Goal: Check status: Check status

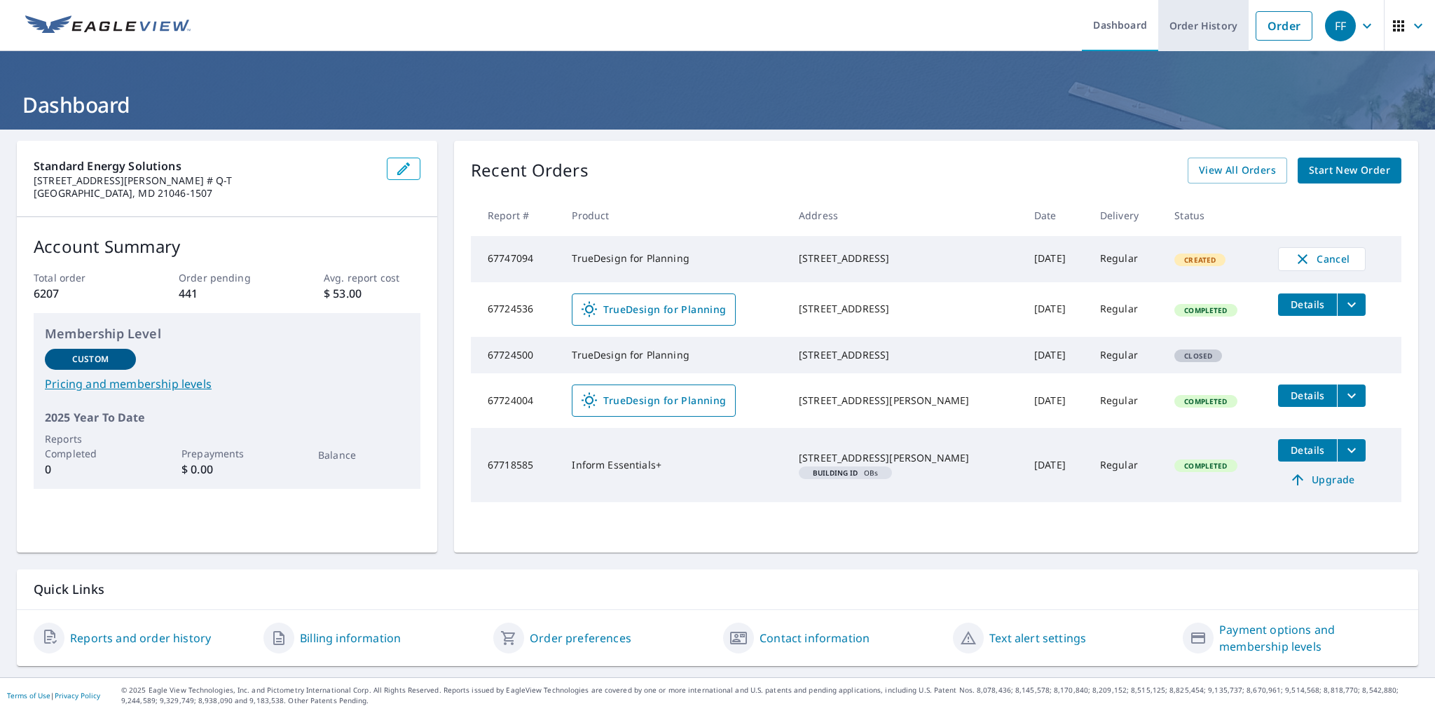
click at [1224, 29] on link "Order History" at bounding box center [1203, 25] width 90 height 51
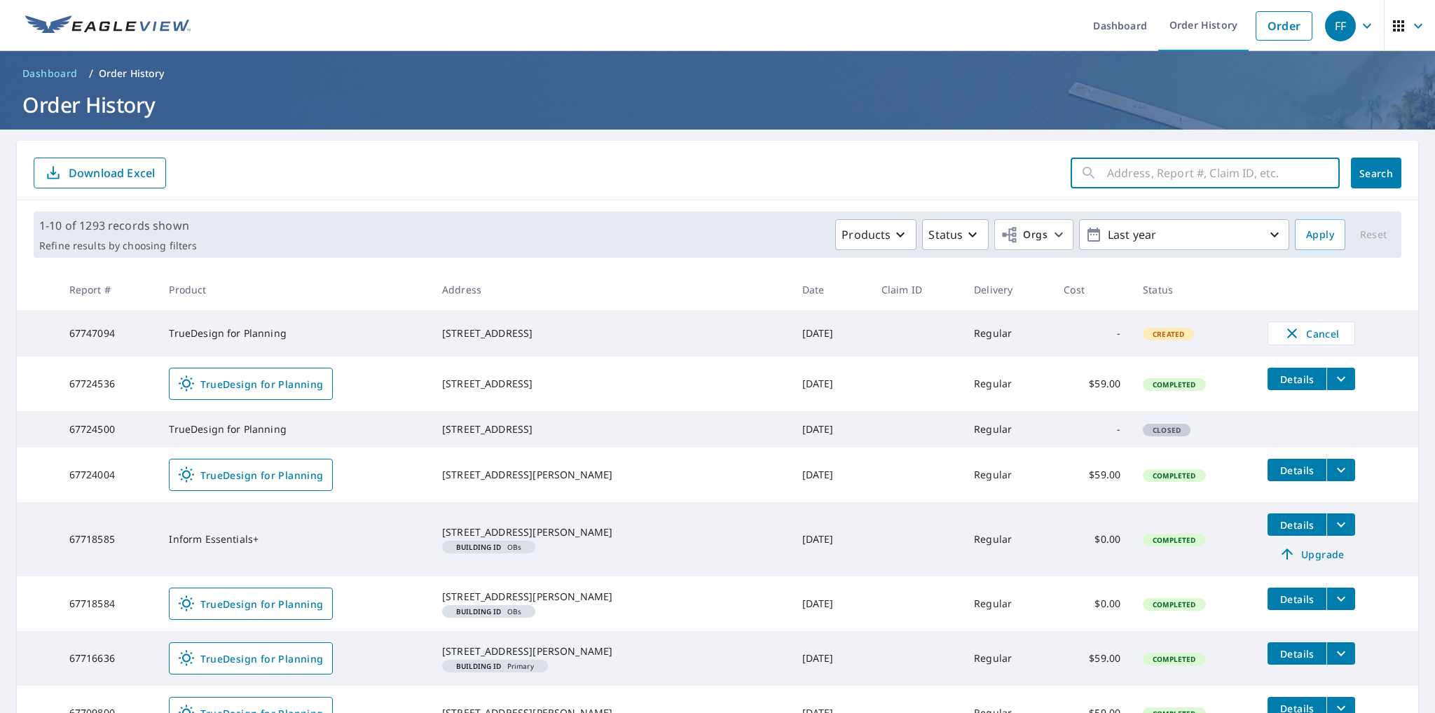
click at [1197, 163] on input "text" at bounding box center [1223, 172] width 233 height 39
paste input "Warren, Jason"
drag, startPoint x: 1205, startPoint y: 174, endPoint x: 859, endPoint y: 177, distance: 346.2
click at [899, 173] on form "Warren, Jason ​ Search Download Excel" at bounding box center [718, 173] width 1368 height 31
click at [1199, 172] on input "Warren, Jason" at bounding box center [1210, 172] width 206 height 39
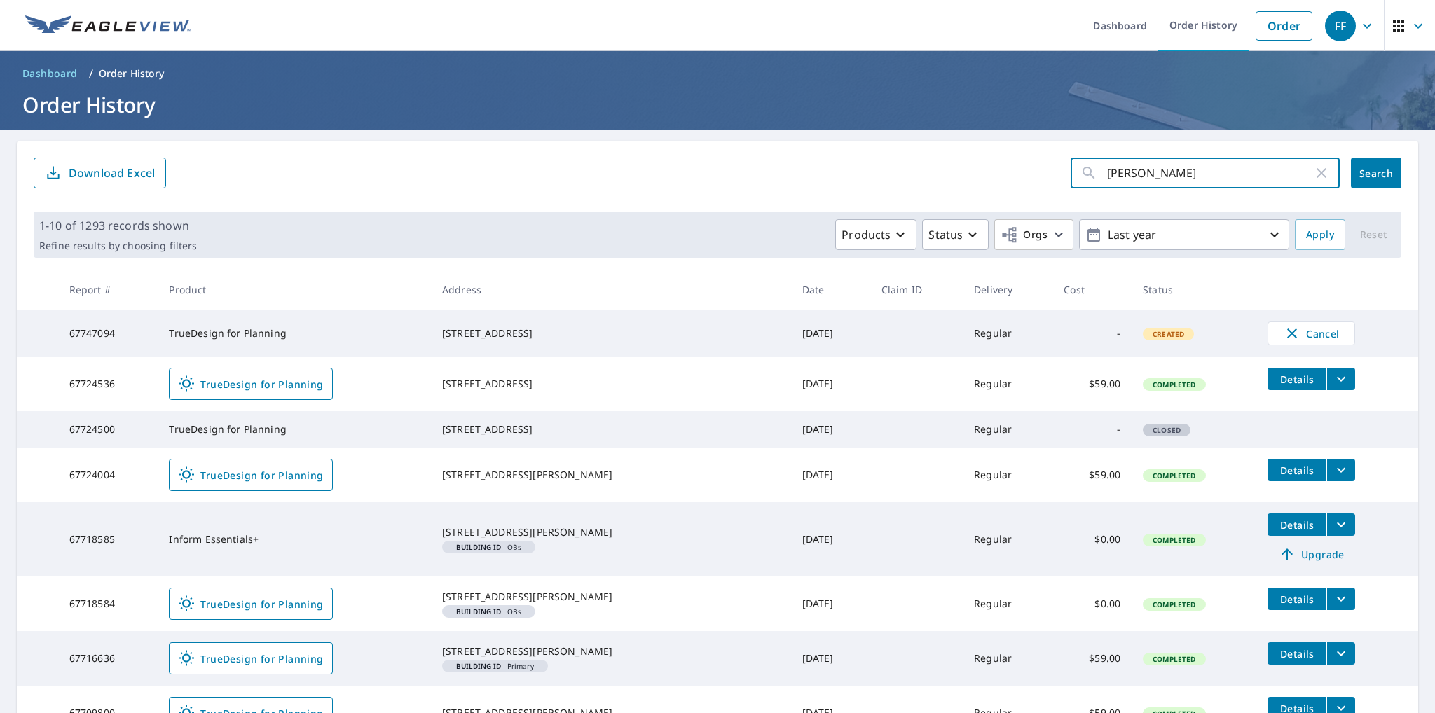
click at [1200, 172] on input "Warren, Jason" at bounding box center [1210, 172] width 206 height 39
paste input "913 Sunny Brook Dr"
drag, startPoint x: 1203, startPoint y: 174, endPoint x: 1289, endPoint y: 167, distance: 85.8
click at [1256, 177] on input "913 Sunny Brook Dr" at bounding box center [1210, 172] width 206 height 39
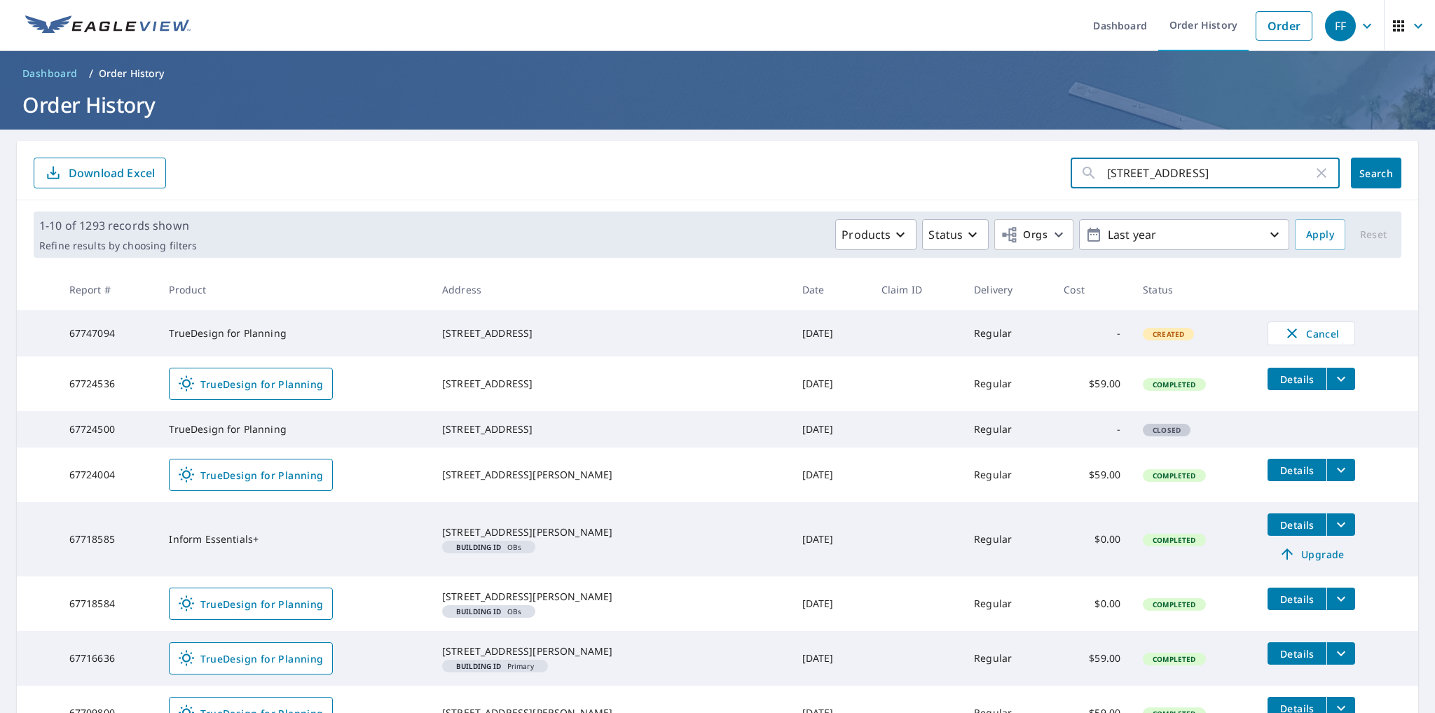
type input "913 Sunny Brook"
click at [1368, 174] on span "Search" at bounding box center [1376, 173] width 28 height 13
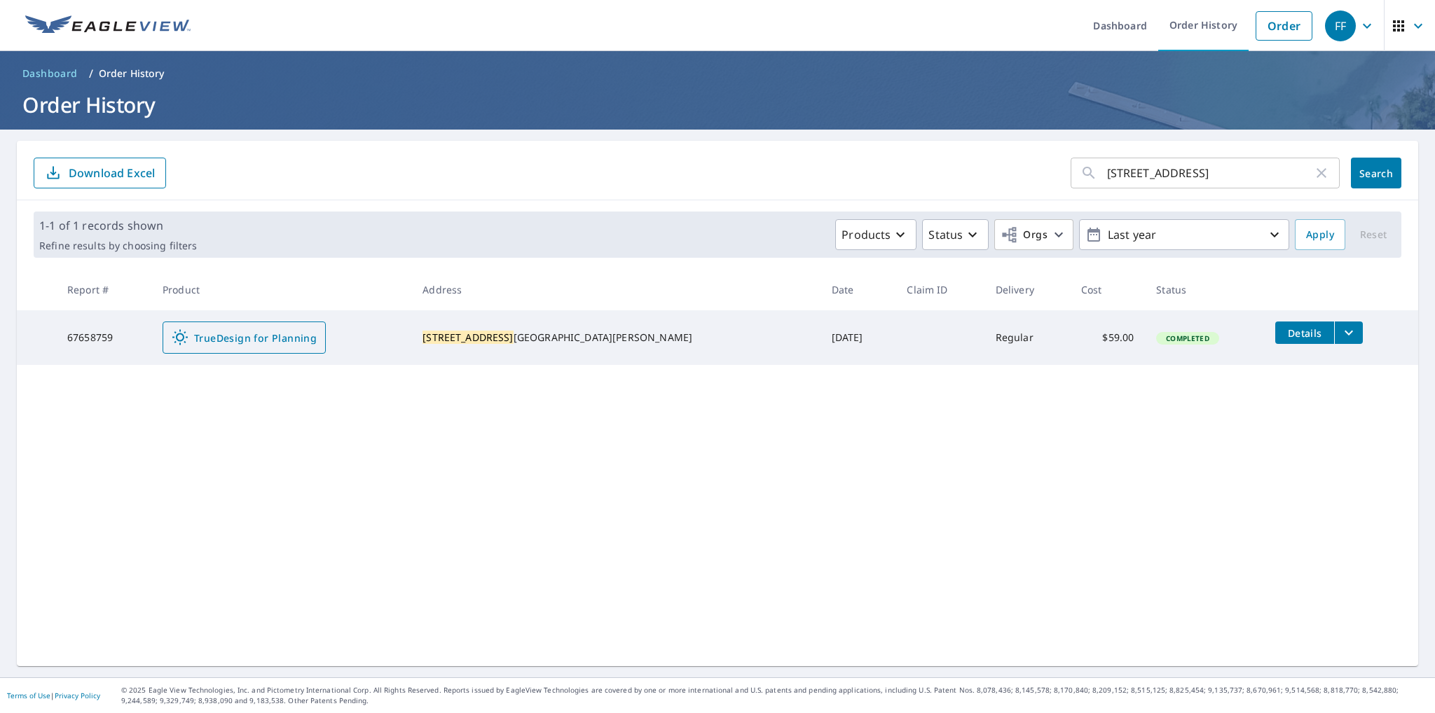
click at [273, 345] on span "TrueDesign for Planning" at bounding box center [244, 337] width 145 height 17
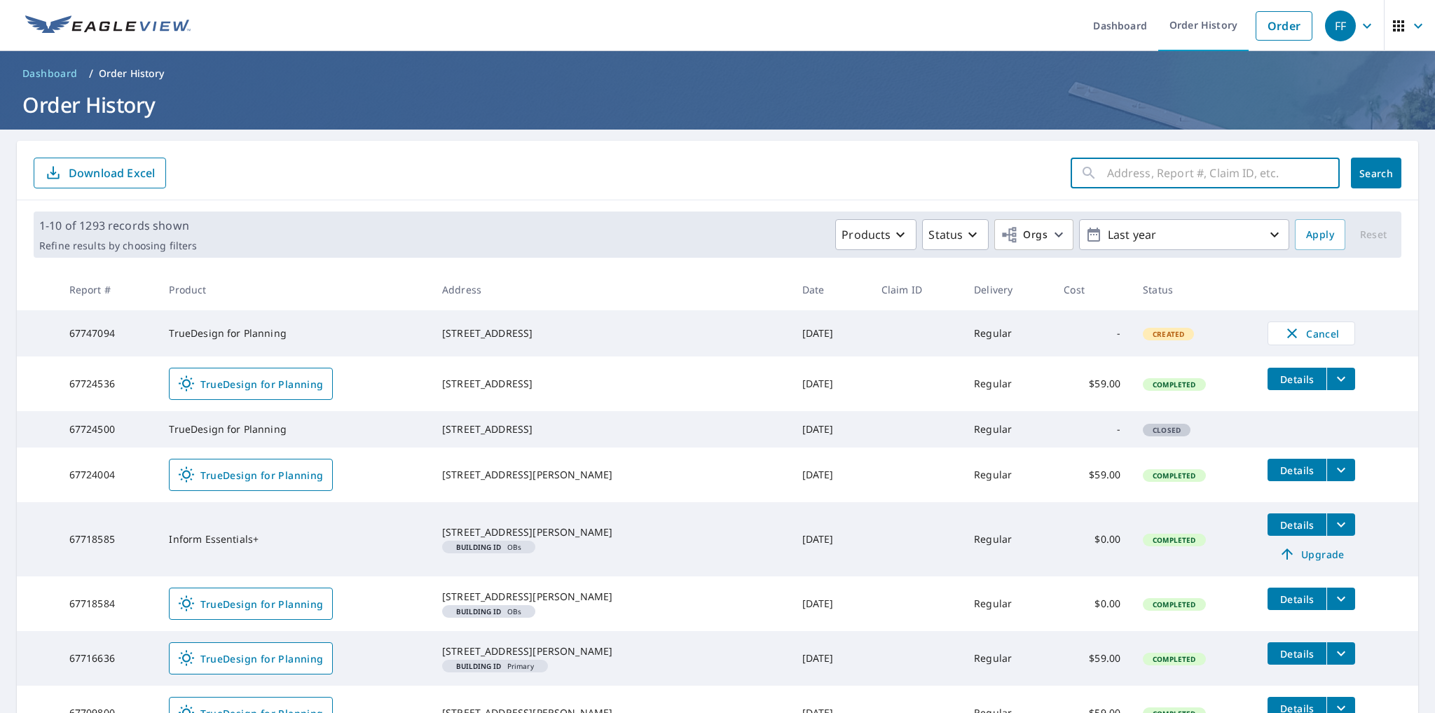
click at [1163, 175] on input "text" at bounding box center [1223, 172] width 233 height 39
paste input "707 Thornwood Dr"
type input "707 Thornwood Dr"
click at [1375, 170] on span "Search" at bounding box center [1376, 173] width 28 height 13
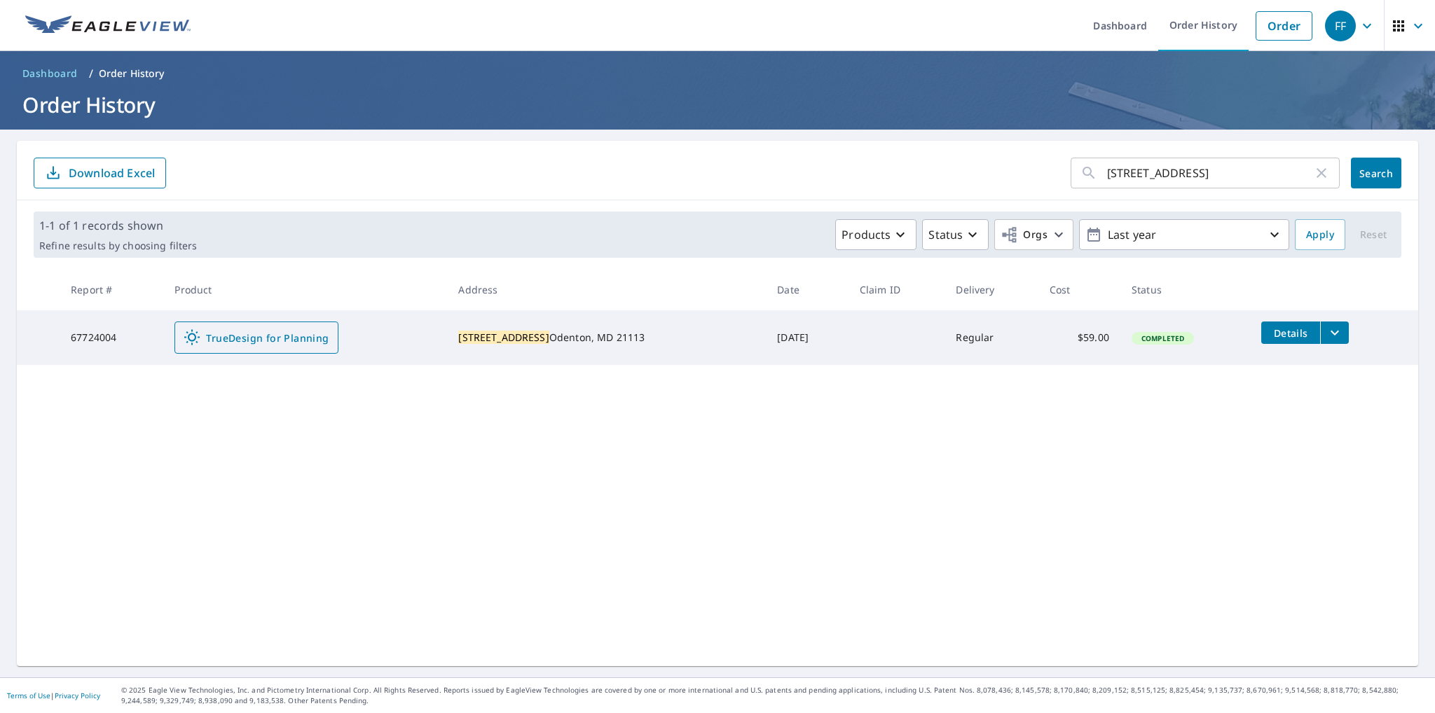
click at [233, 343] on span "TrueDesign for Planning" at bounding box center [256, 337] width 145 height 17
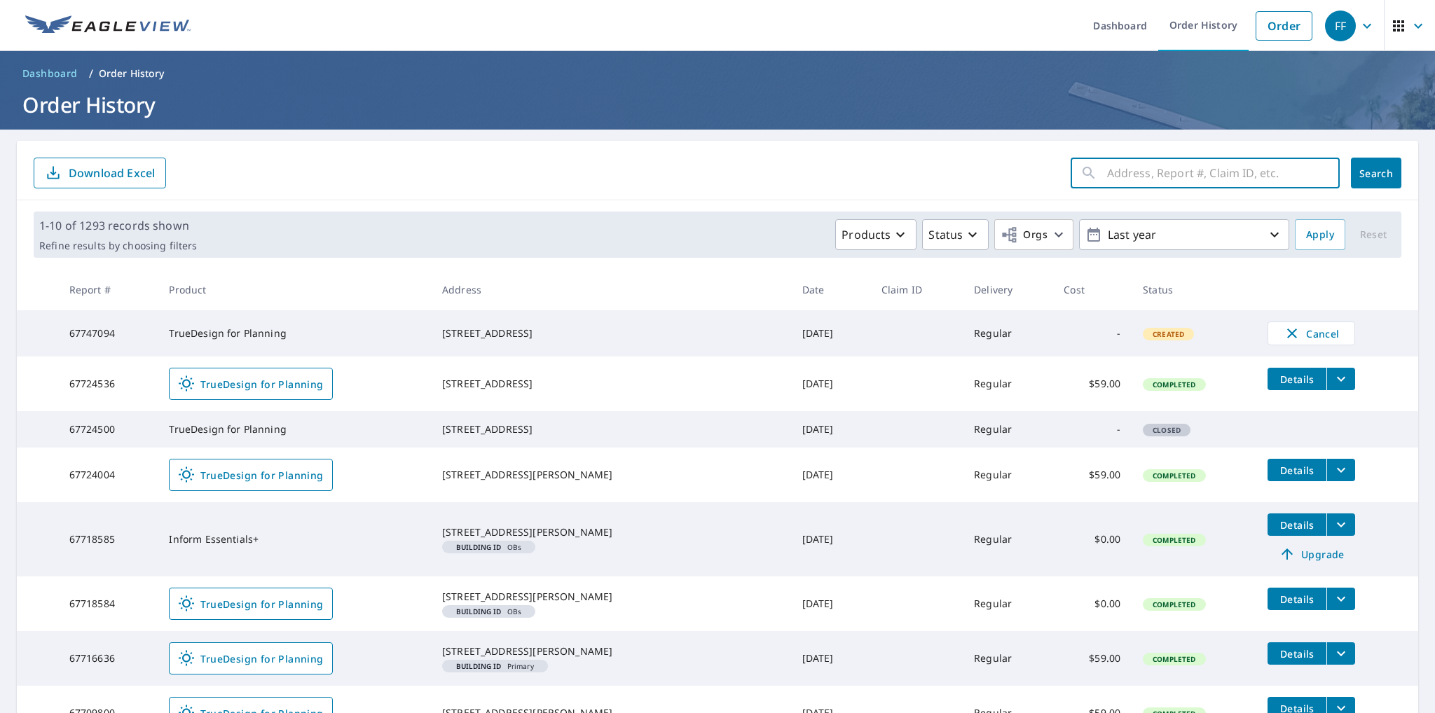
click at [1214, 166] on input "text" at bounding box center [1223, 172] width 233 height 39
paste input "[STREET_ADDRESS]"
type input "[STREET_ADDRESS]"
click at [1373, 179] on span "Search" at bounding box center [1376, 173] width 28 height 13
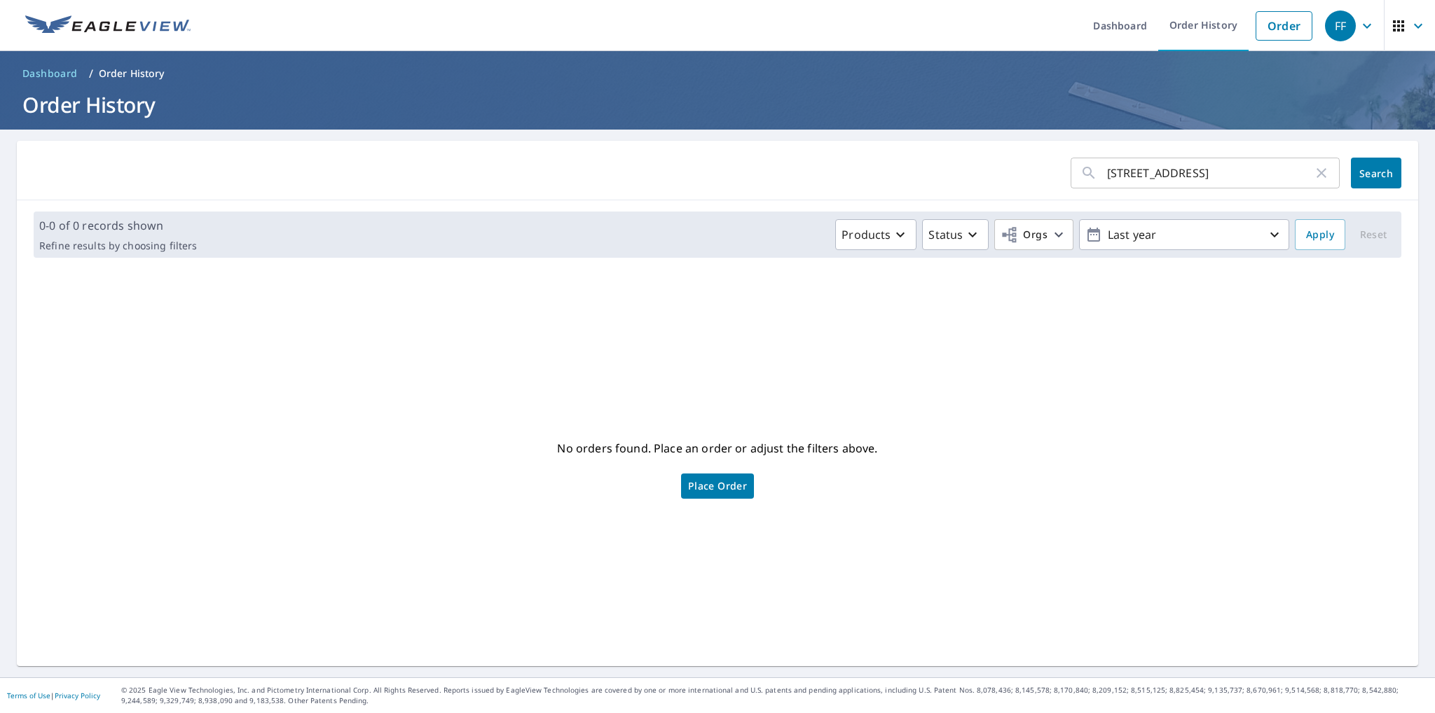
click at [1191, 177] on input "[STREET_ADDRESS]" at bounding box center [1210, 172] width 206 height 39
drag, startPoint x: 1188, startPoint y: 171, endPoint x: 1249, endPoint y: 163, distance: 61.5
click at [1249, 163] on input "[STREET_ADDRESS]" at bounding box center [1210, 172] width 206 height 39
type input "15520 [GEOGRAPHIC_DATA]"
click at [1362, 172] on span "Search" at bounding box center [1376, 173] width 28 height 13
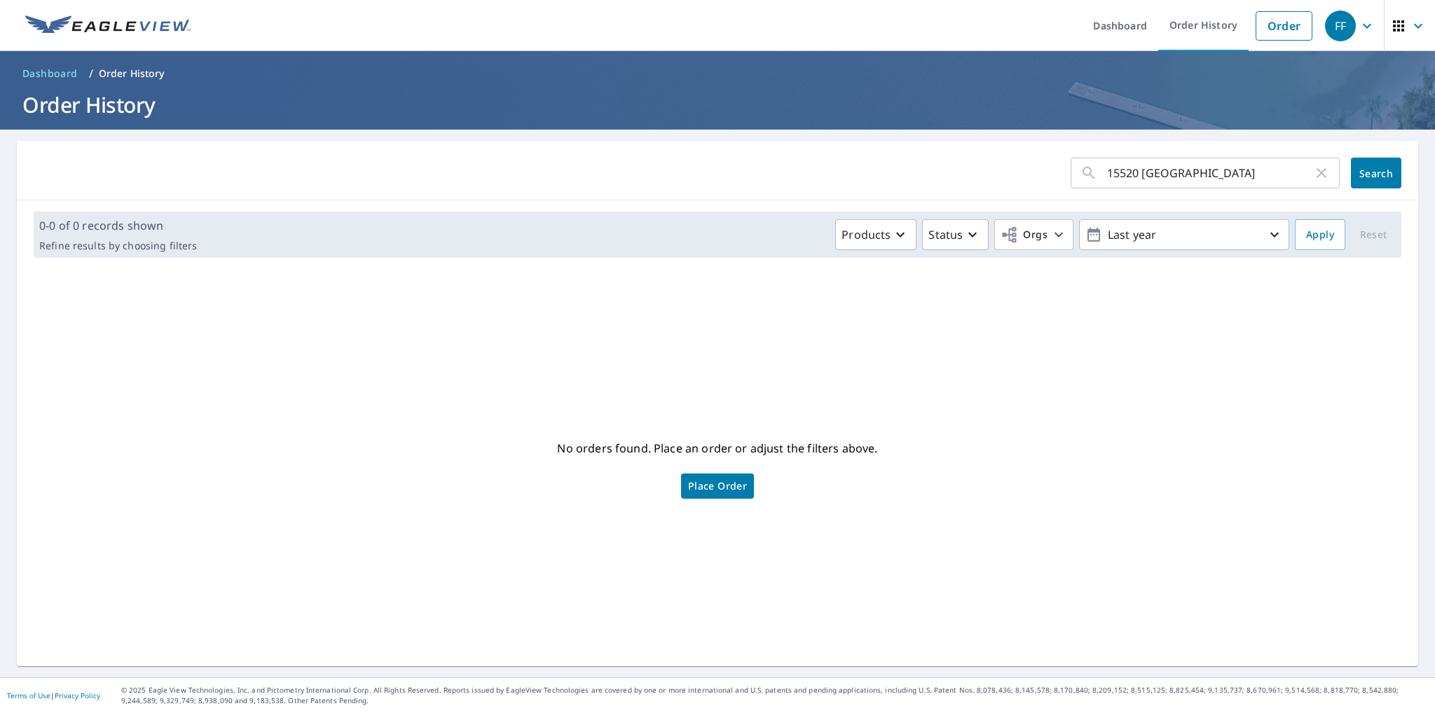
drag, startPoint x: 1187, startPoint y: 169, endPoint x: 1205, endPoint y: 173, distance: 18.0
click at [1187, 169] on input "15520 [GEOGRAPHIC_DATA]" at bounding box center [1210, 172] width 206 height 39
click at [1374, 179] on span "Search" at bounding box center [1376, 173] width 28 height 13
click at [1194, 172] on input "15520 [GEOGRAPHIC_DATA]" at bounding box center [1210, 172] width 206 height 39
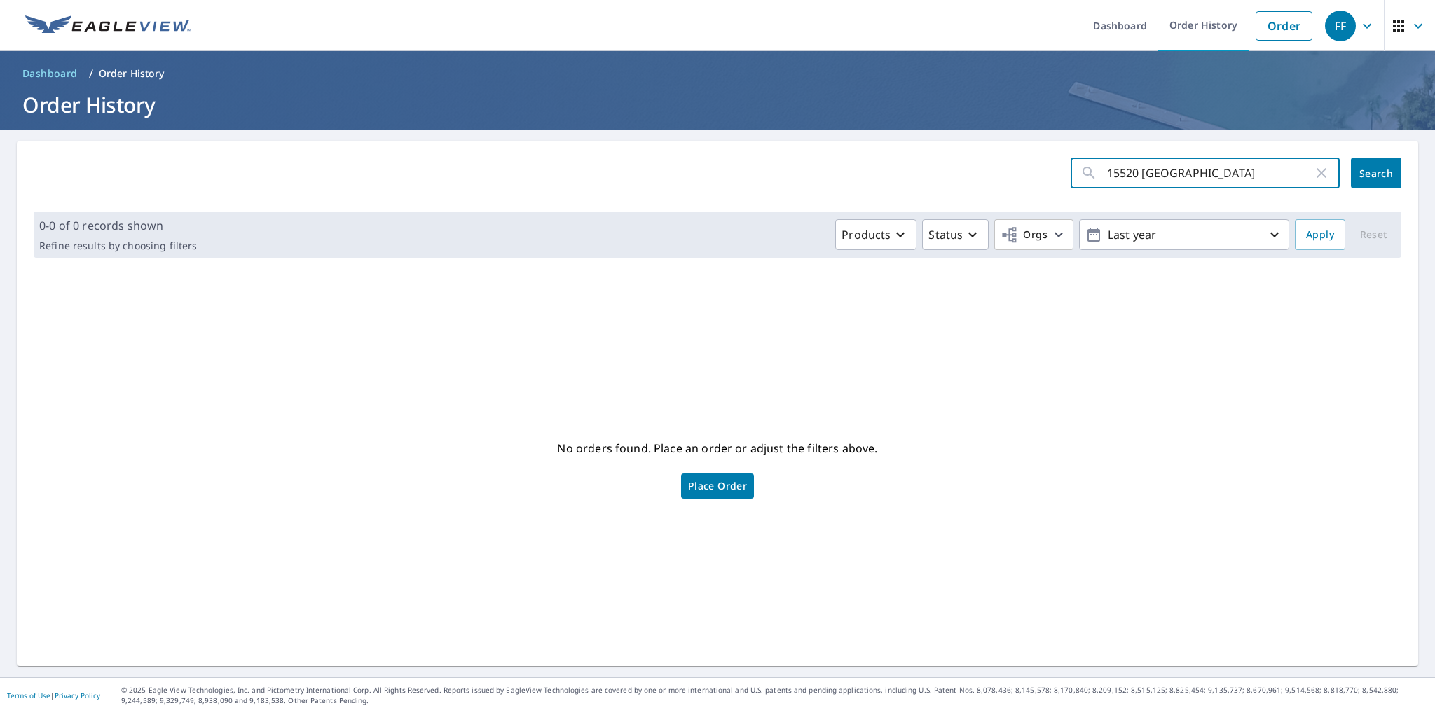
click at [1194, 172] on input "15520 [GEOGRAPHIC_DATA]" at bounding box center [1210, 172] width 206 height 39
paste input "[STREET_ADDRESS][PERSON_NAME]"
type input "[STREET_ADDRESS][PERSON_NAME]"
click at [1376, 174] on span "Search" at bounding box center [1376, 173] width 28 height 13
click at [1245, 152] on div "[STREET_ADDRESS][PERSON_NAME] ​ Search" at bounding box center [718, 171] width 1402 height 60
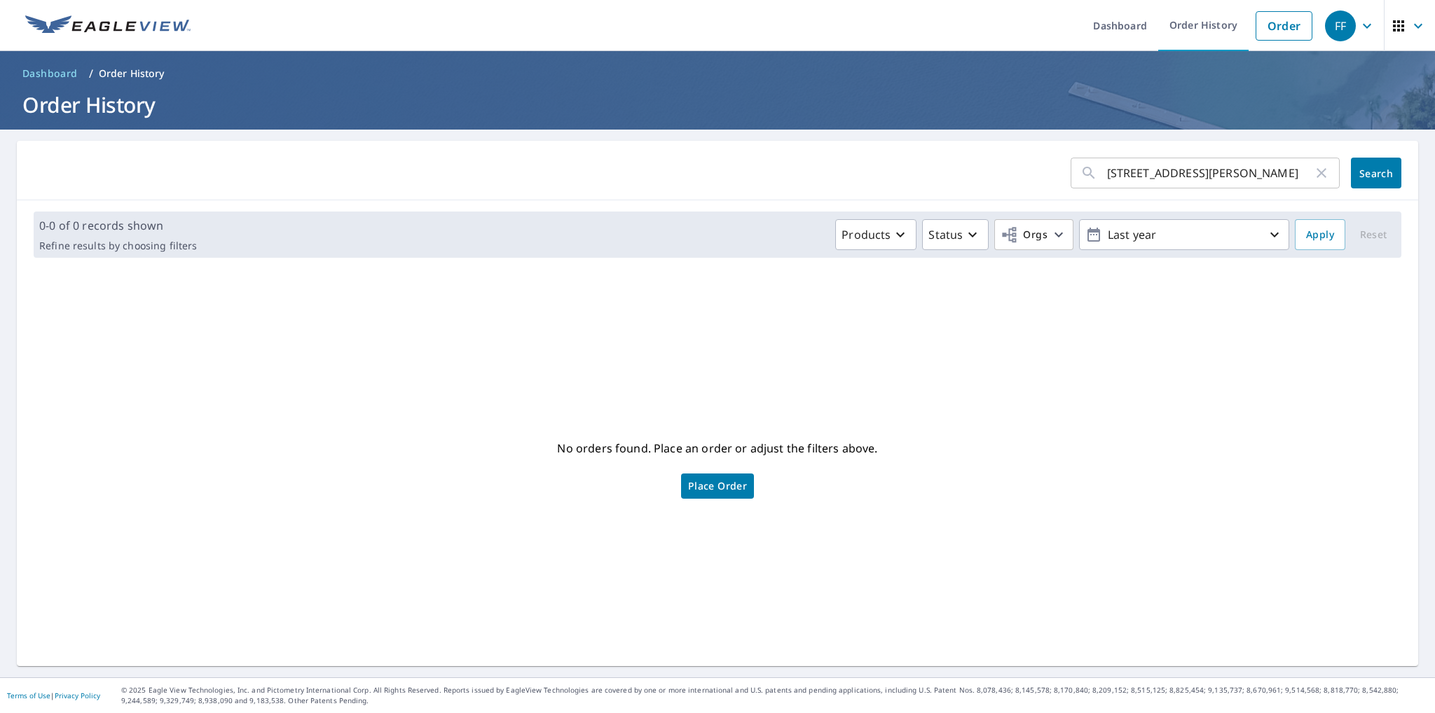
click at [1228, 177] on input "[STREET_ADDRESS][PERSON_NAME]" at bounding box center [1210, 172] width 206 height 39
type input "424 [PERSON_NAME]"
click button "Search" at bounding box center [1376, 173] width 50 height 31
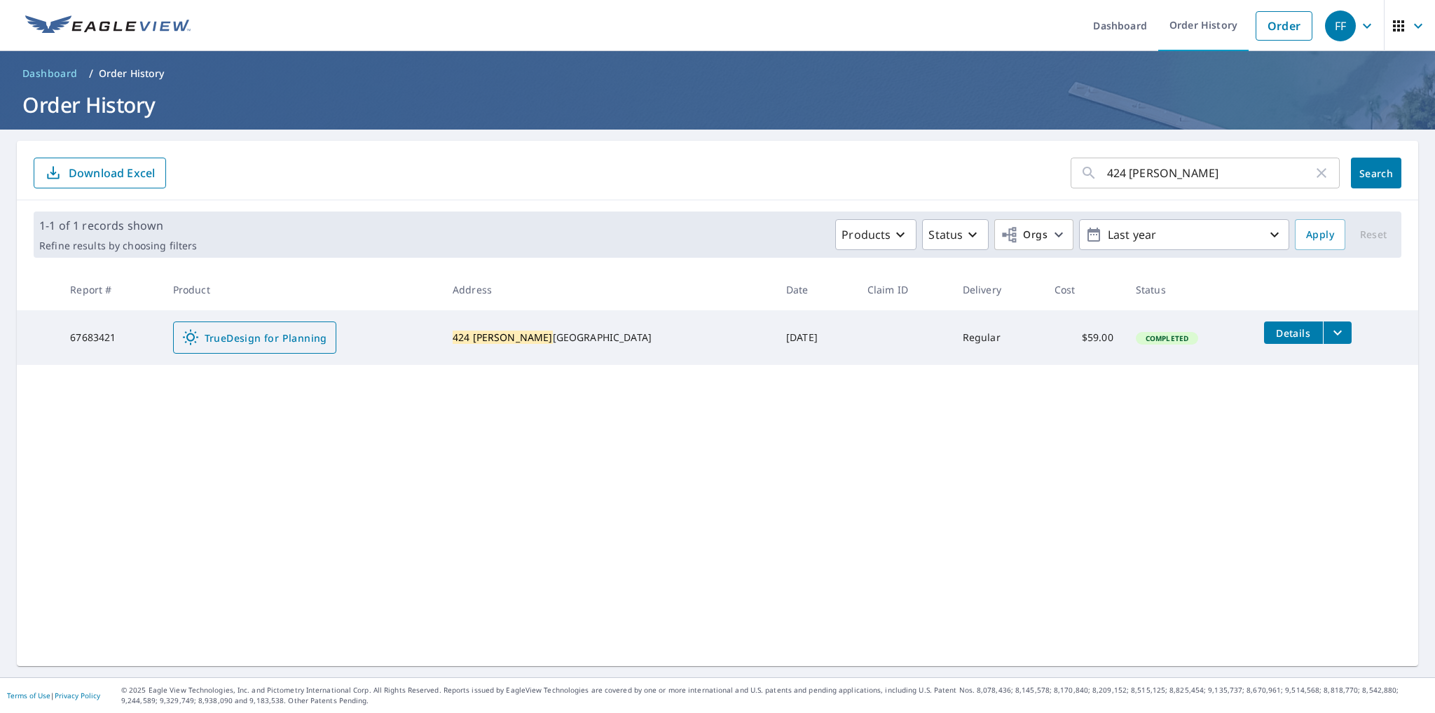
click at [276, 336] on span "TrueDesign for Planning" at bounding box center [254, 337] width 145 height 17
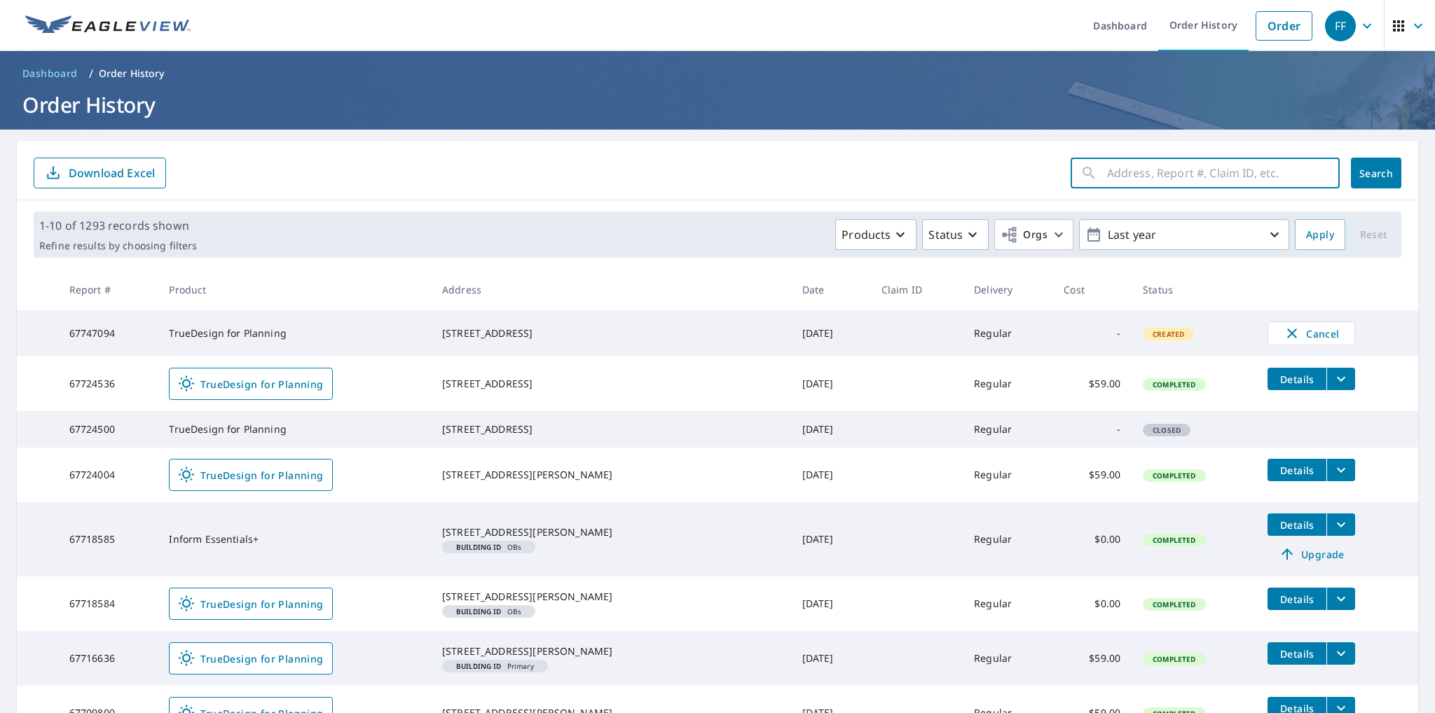
click at [1201, 172] on input "text" at bounding box center [1223, 172] width 233 height 39
paste input "[STREET_ADDRESS]"
drag, startPoint x: 1219, startPoint y: 169, endPoint x: 1275, endPoint y: 179, distance: 57.0
click at [1272, 179] on input "12708 Old Gunpowder Road" at bounding box center [1210, 172] width 206 height 39
type input "12708 Old Gunpowder"
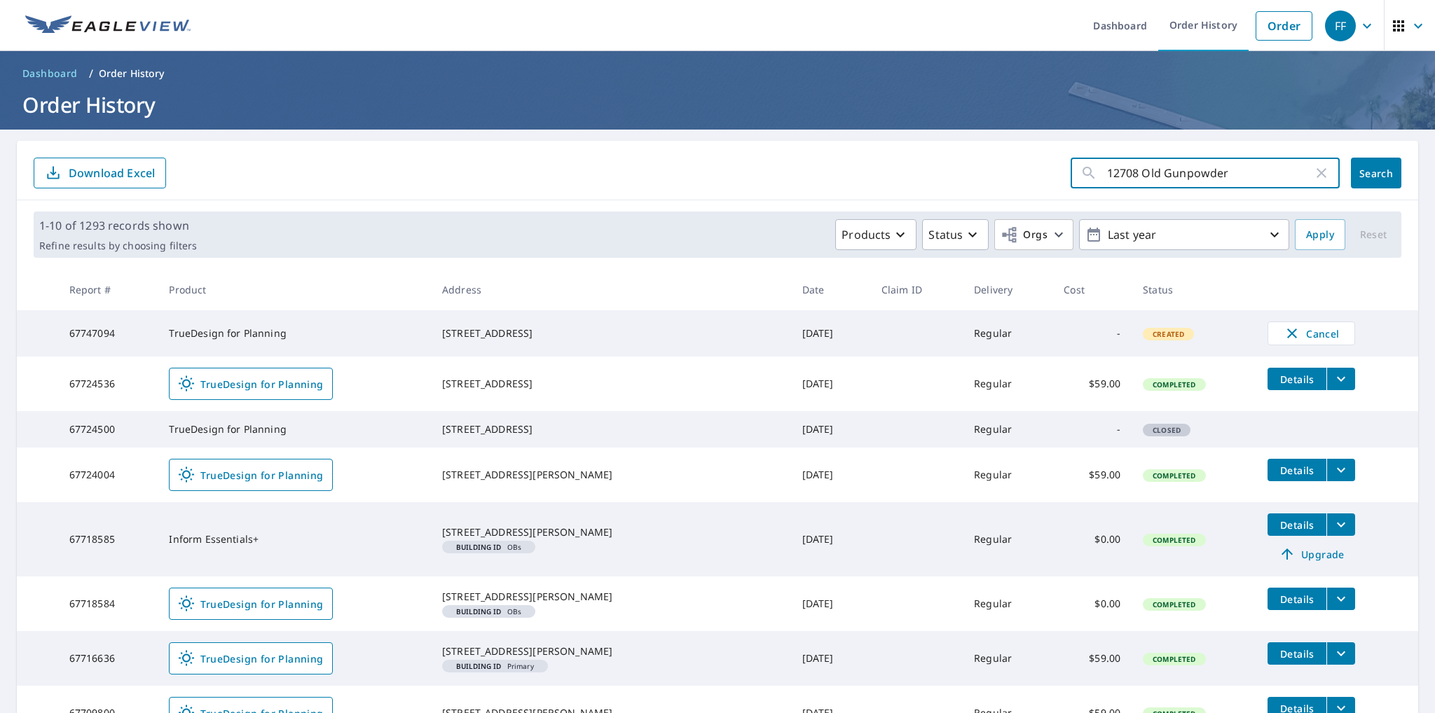
click at [1364, 186] on button "Search" at bounding box center [1376, 173] width 50 height 31
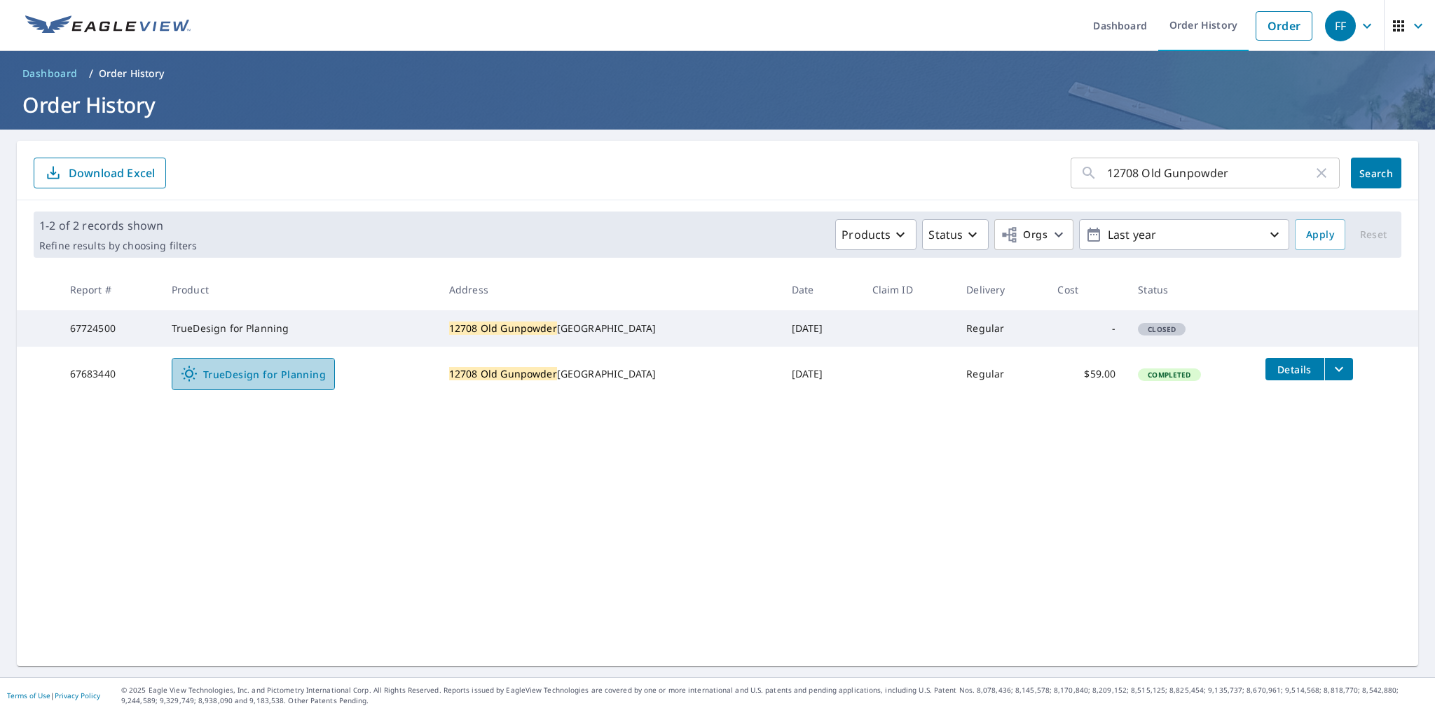
click at [279, 383] on span "TrueDesign for Planning" at bounding box center [253, 374] width 145 height 17
